Goal: Check status: Check status

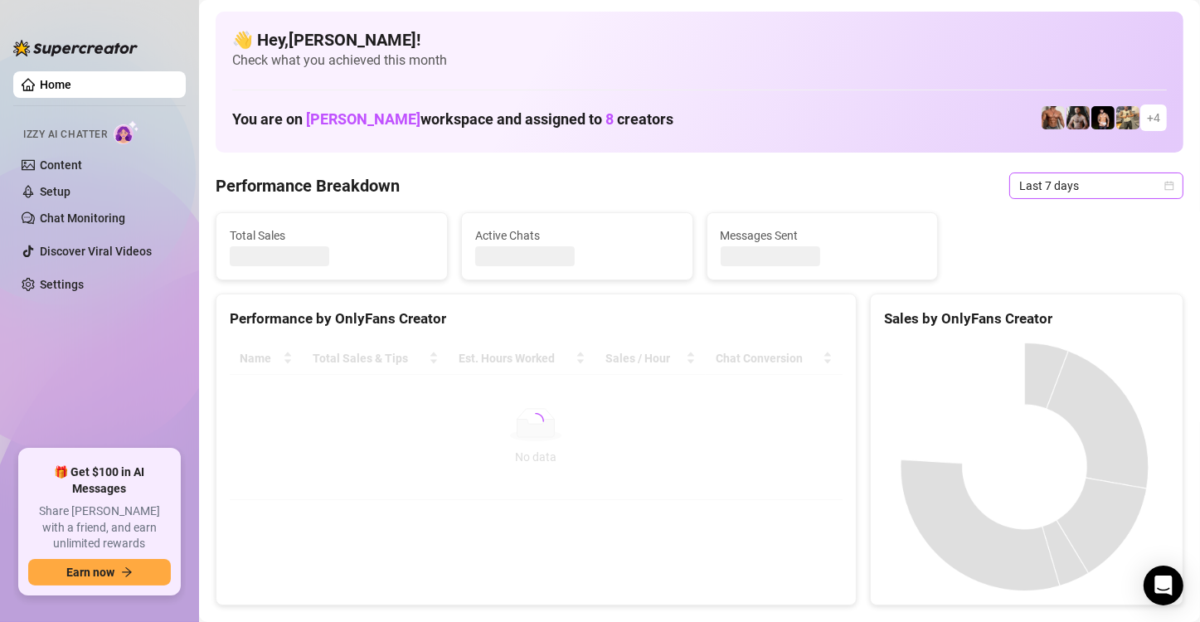
click at [1019, 182] on span "Last 7 days" at bounding box center [1096, 185] width 154 height 25
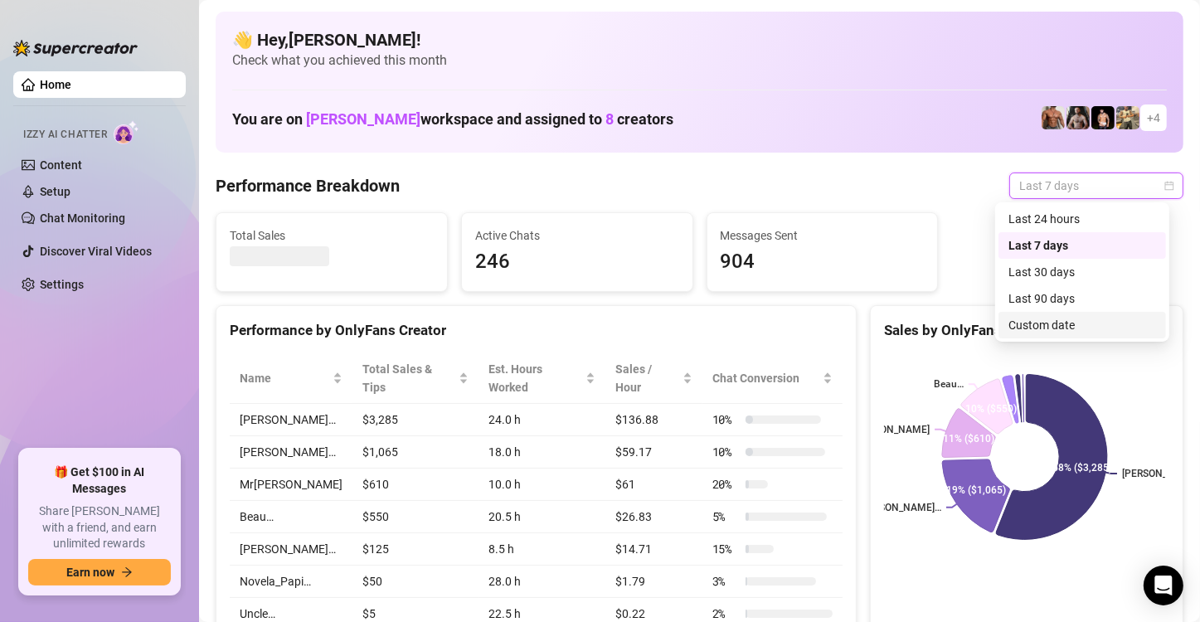
click at [1036, 325] on div "Custom date" at bounding box center [1082, 325] width 148 height 18
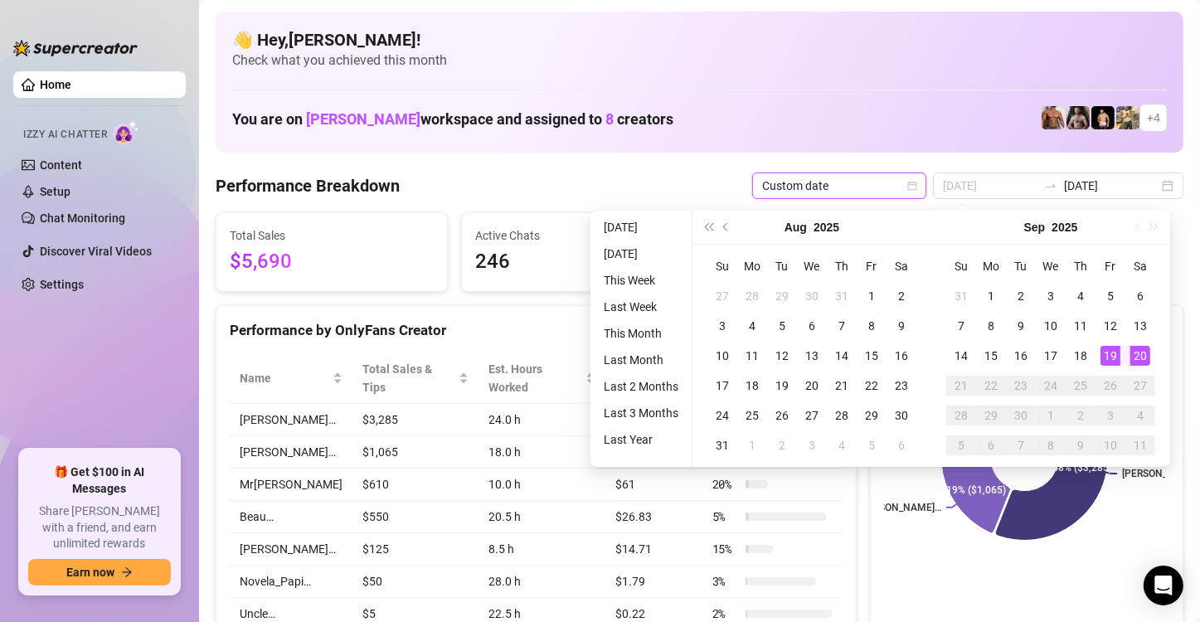
type input "[DATE]"
click at [1139, 351] on div "20" at bounding box center [1140, 356] width 20 height 20
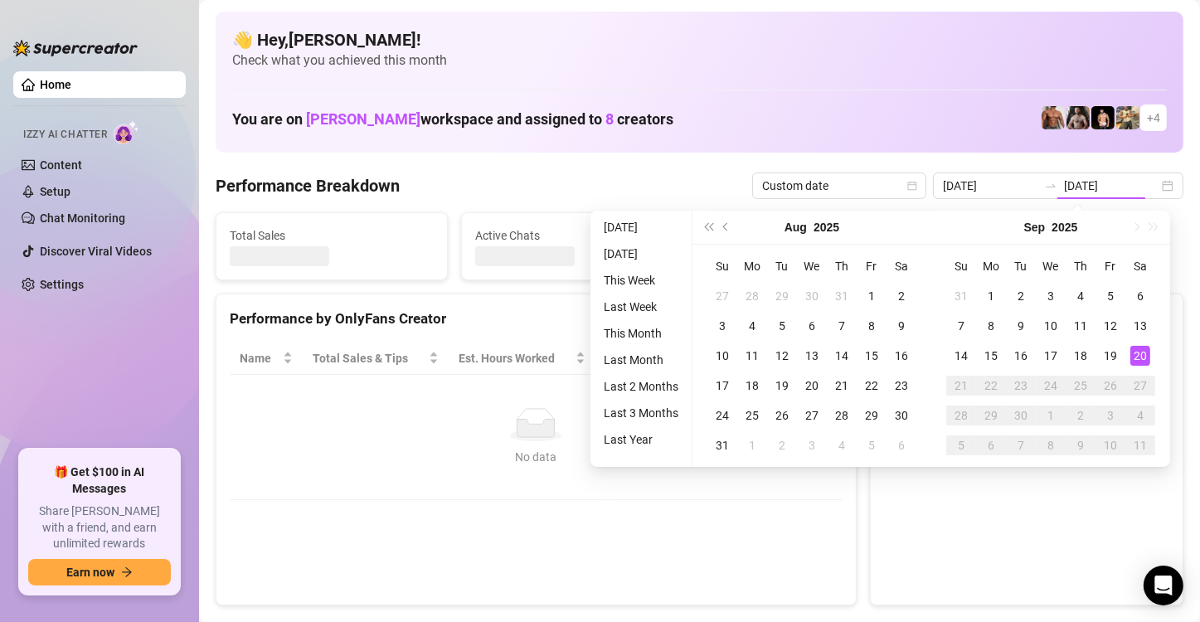
type input "[DATE]"
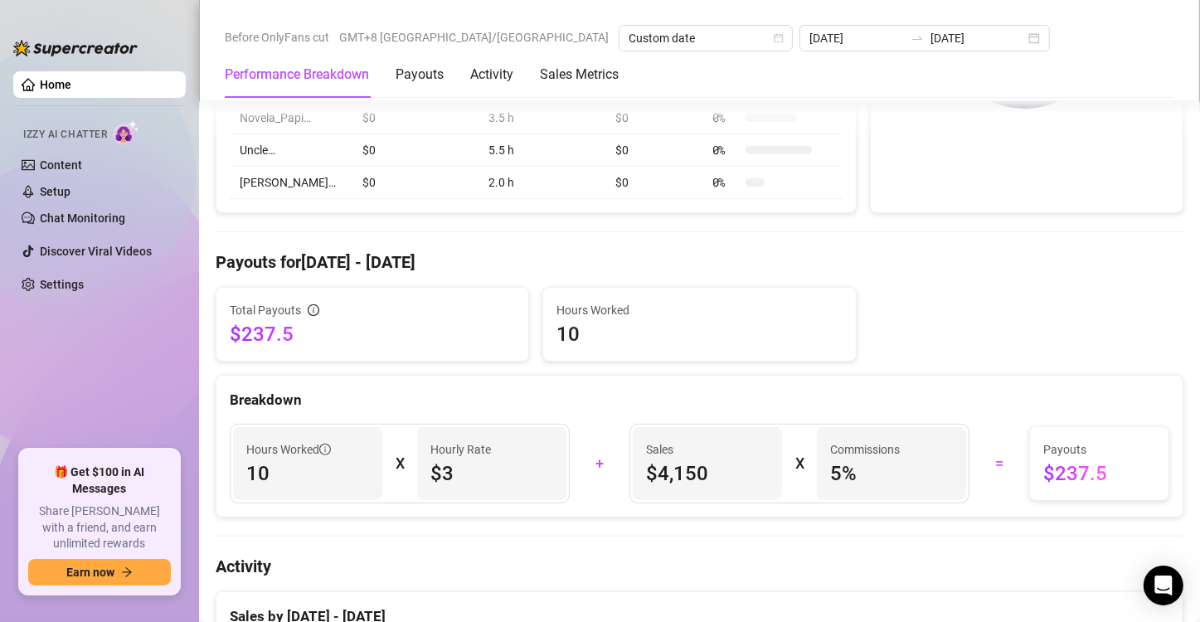
scroll to position [395, 0]
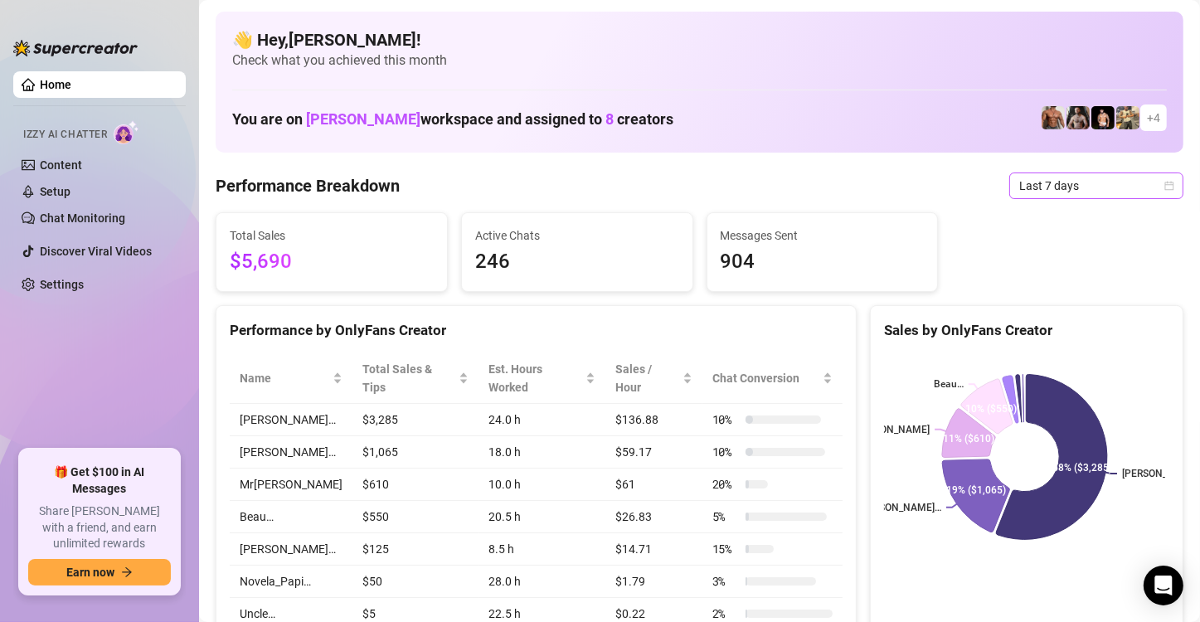
click at [724, 172] on div "Last 7 days" at bounding box center [1096, 185] width 174 height 27
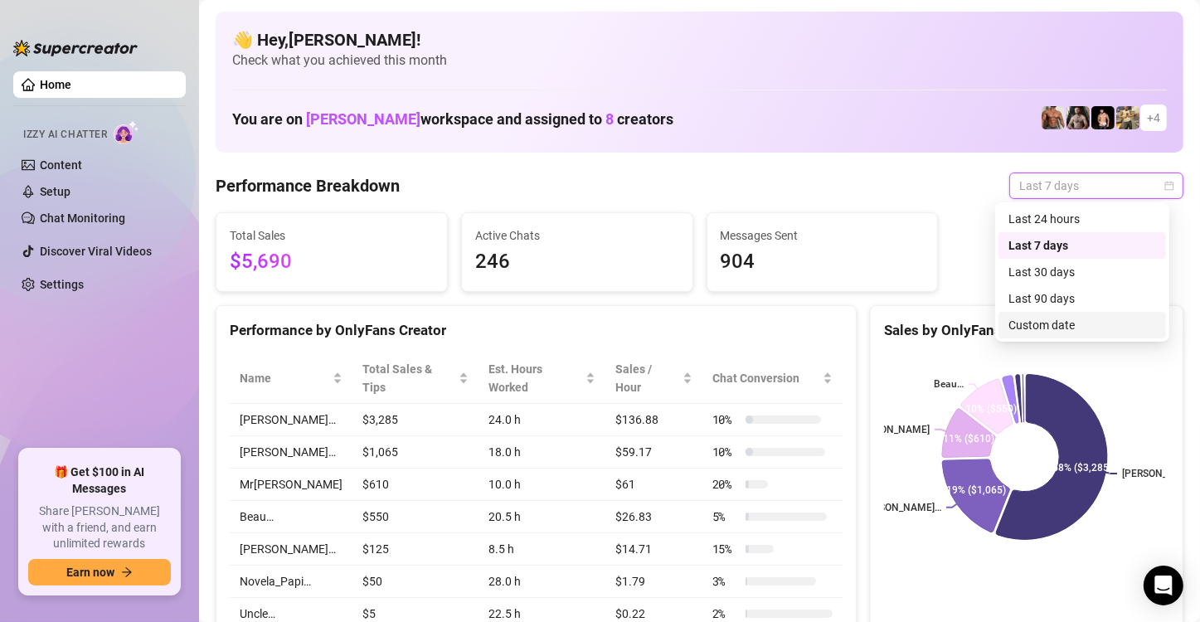
click at [724, 321] on div "Custom date" at bounding box center [1082, 325] width 148 height 18
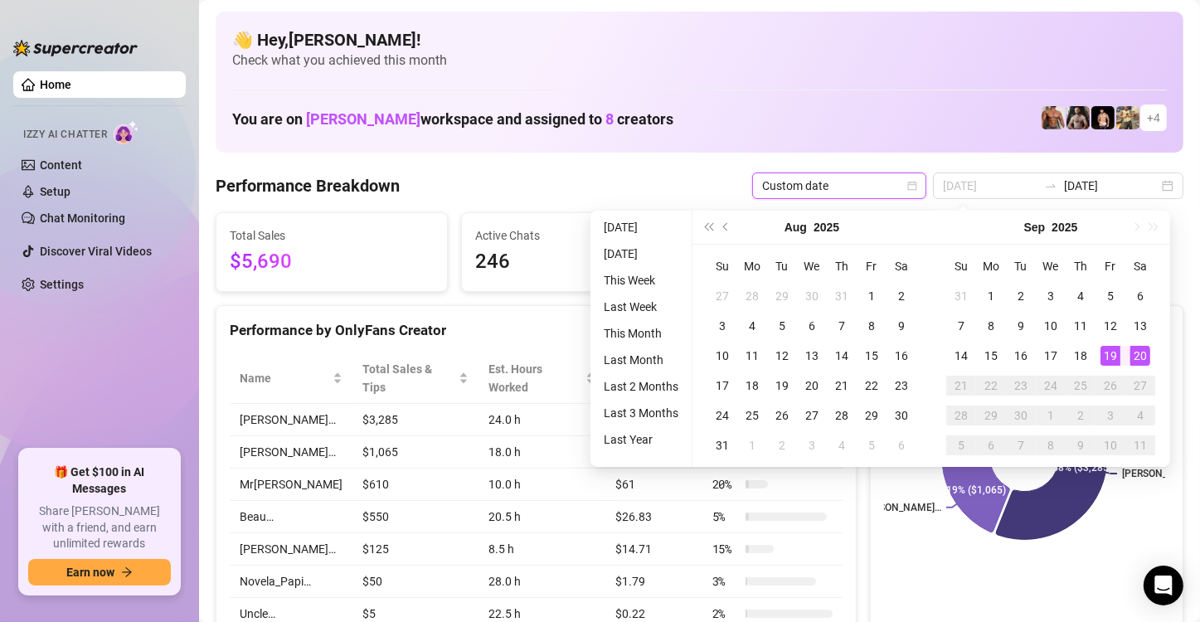
type input "[DATE]"
click at [724, 355] on div "20" at bounding box center [1140, 356] width 20 height 20
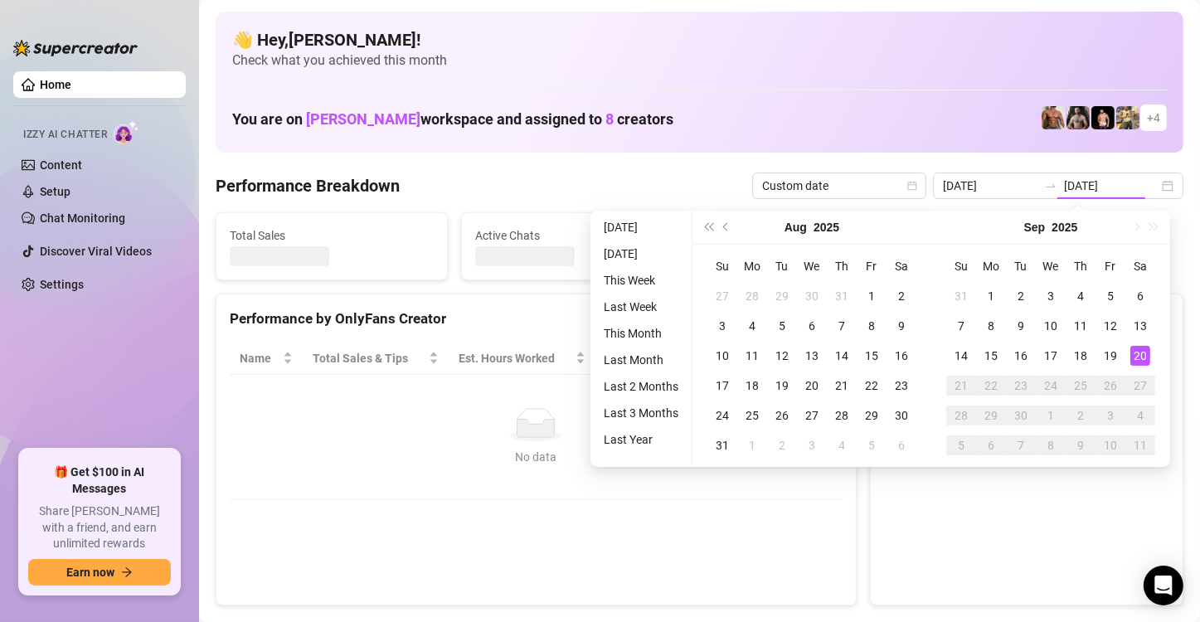
type input "[DATE]"
